Goal: Transaction & Acquisition: Subscribe to service/newsletter

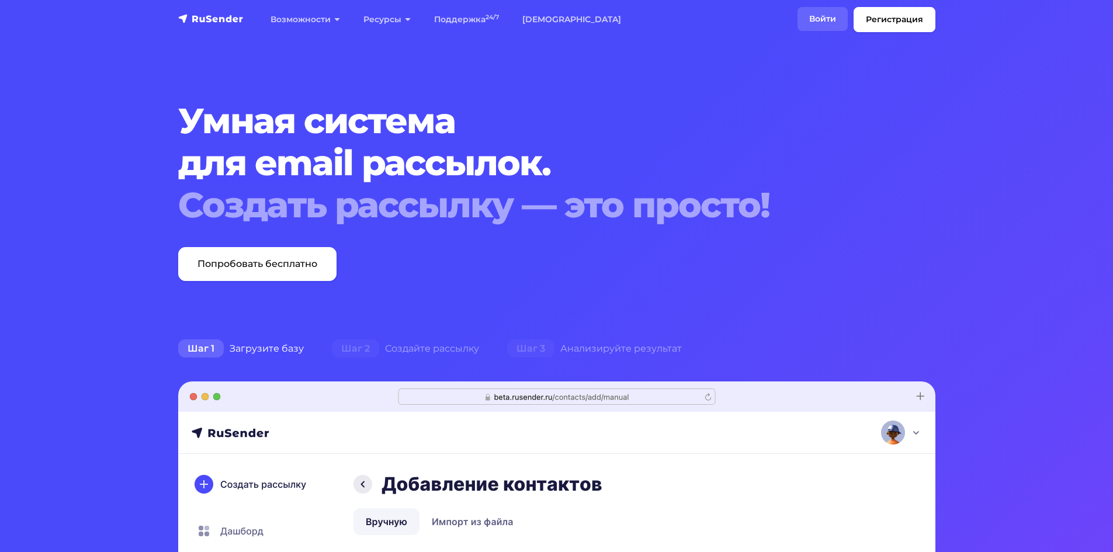
click at [822, 21] on link "Войти" at bounding box center [823, 19] width 50 height 24
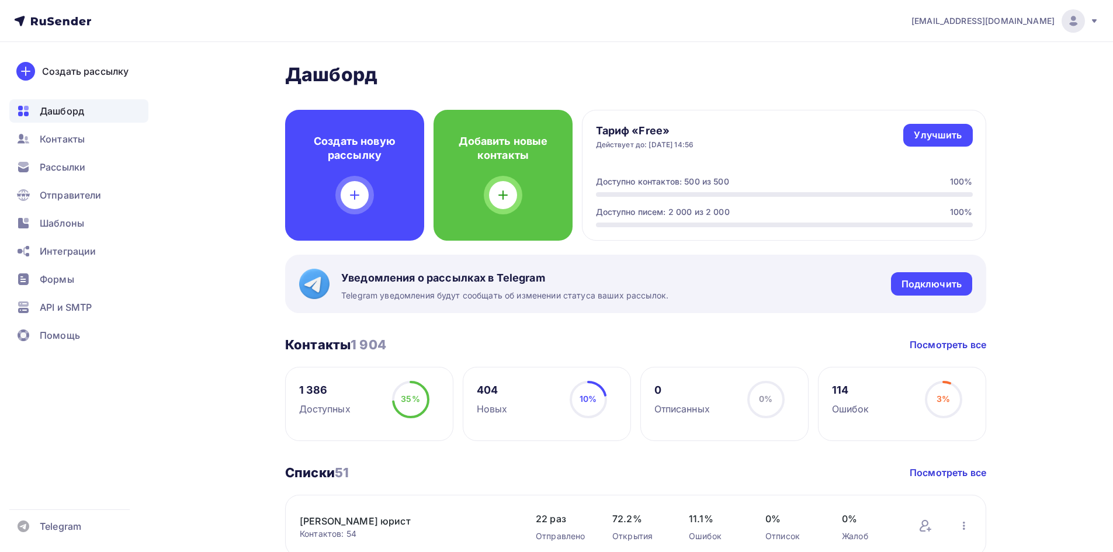
click at [1019, 20] on span "[EMAIL_ADDRESS][DOMAIN_NAME]" at bounding box center [982, 21] width 143 height 12
click at [951, 102] on span "Выйти" at bounding box center [939, 107] width 30 height 14
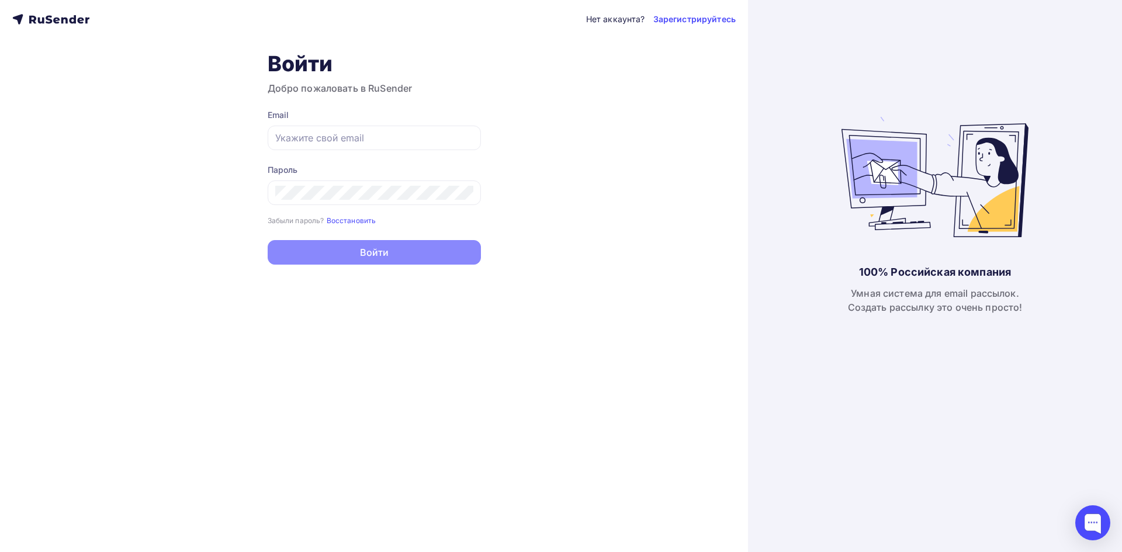
type input "[PERSON_NAME][EMAIL_ADDRESS][DOMAIN_NAME]"
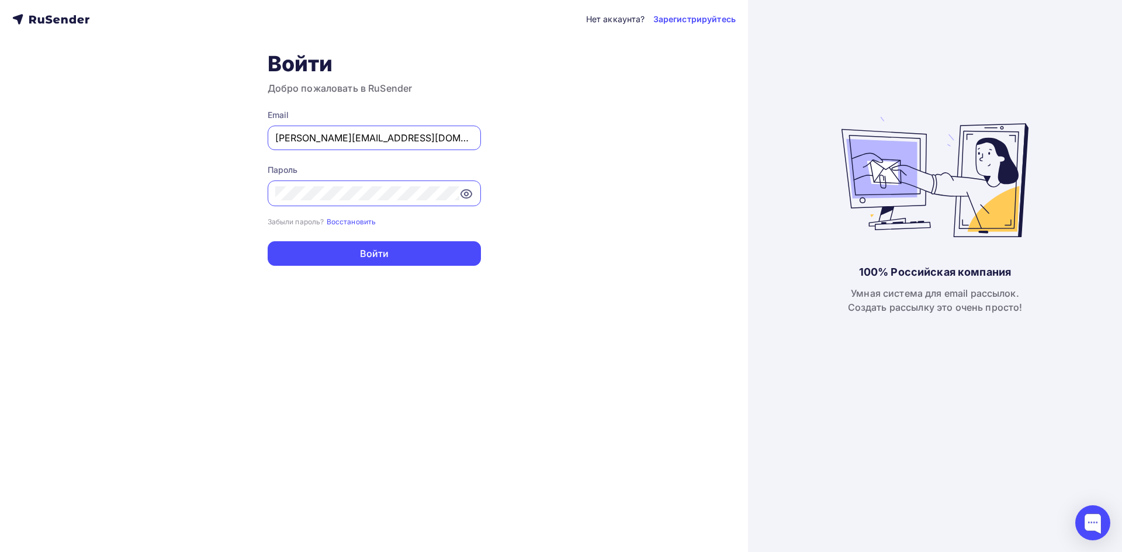
click at [319, 266] on div "Нет аккаунта? Зарегистрируйтесь Войти Добро пожаловать в RuSender Email [EMAIL_…" at bounding box center [374, 276] width 748 height 552
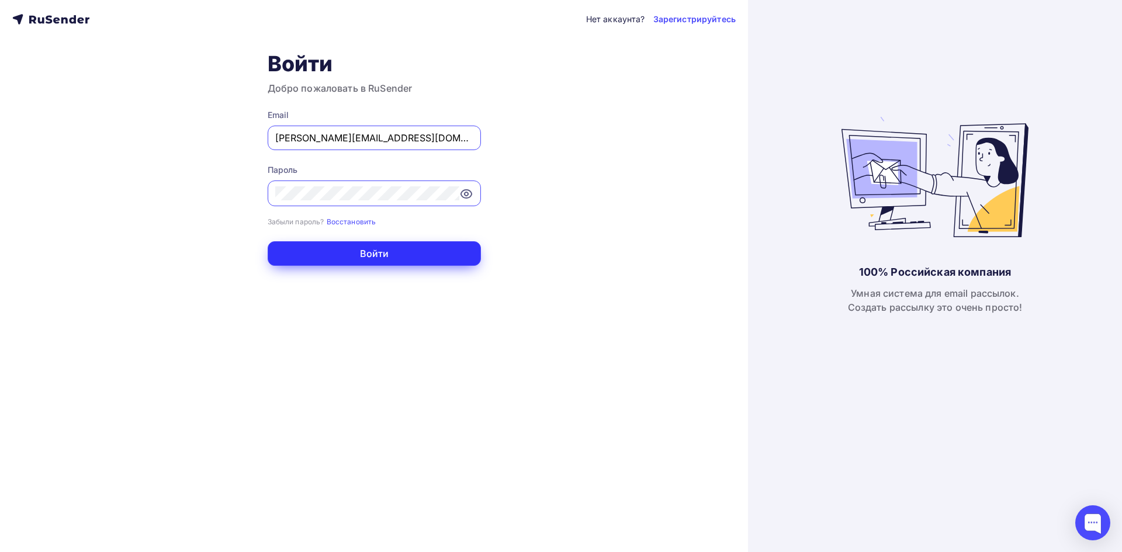
click at [323, 262] on button "Войти" at bounding box center [374, 253] width 213 height 25
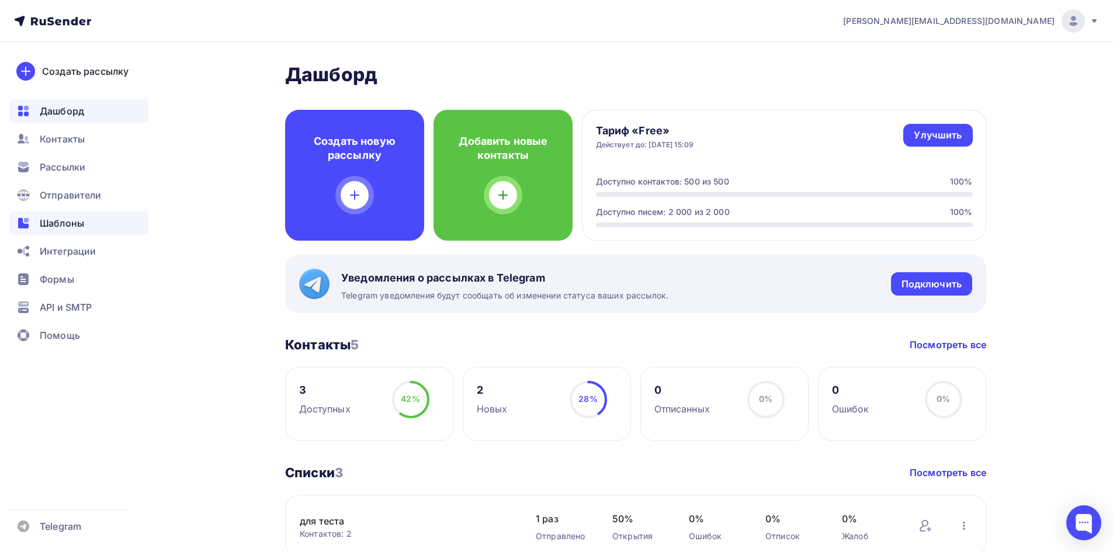
click at [89, 216] on div "Шаблоны" at bounding box center [78, 222] width 139 height 23
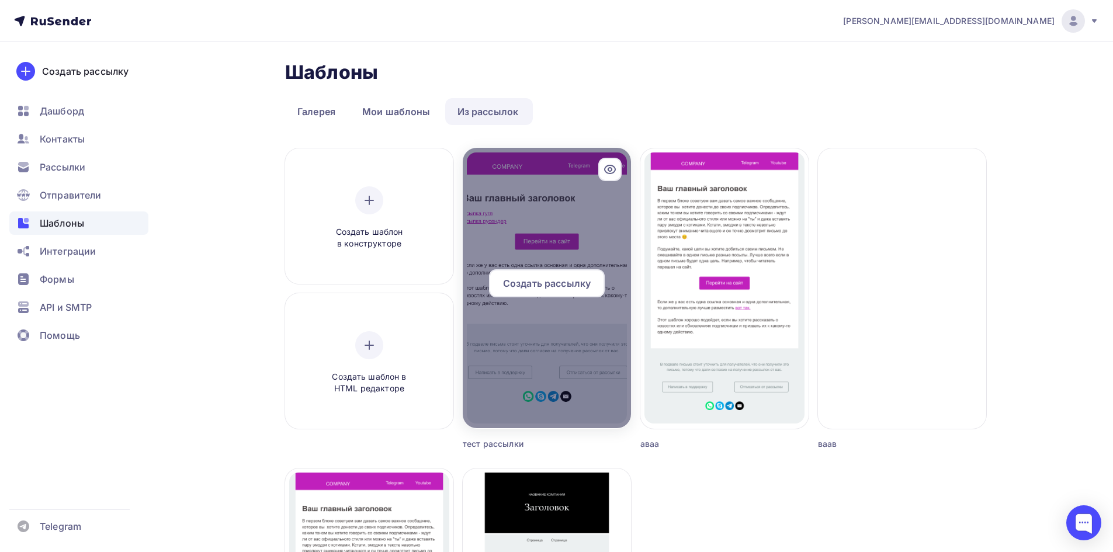
click at [581, 271] on div "Создать рассылку" at bounding box center [547, 283] width 116 height 28
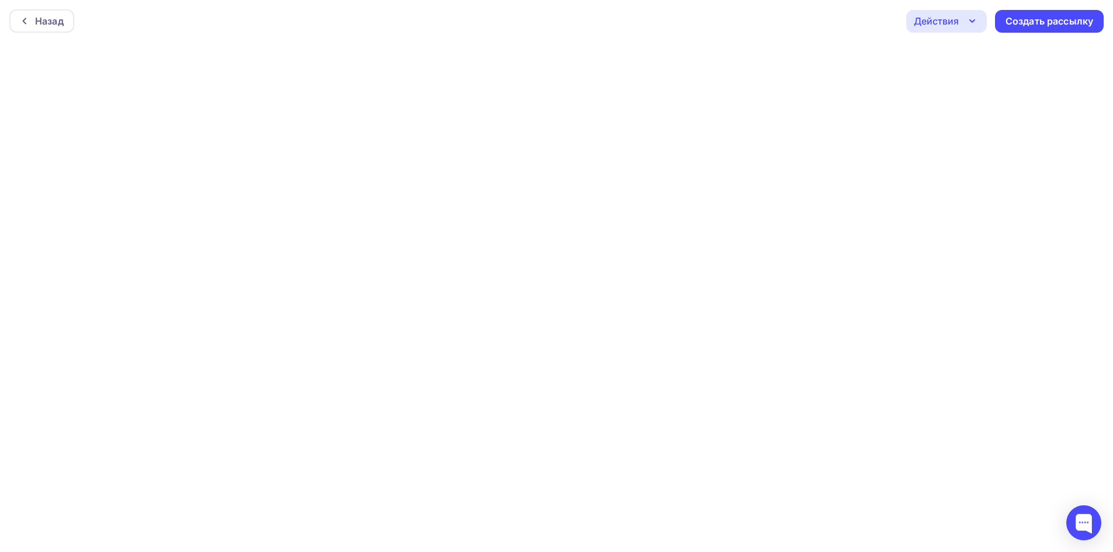
click at [736, 37] on div "Назад Действия Отправить тестовое письмо Предпросмотр Сохранить в Мои шаблоны В…" at bounding box center [556, 21] width 1113 height 42
